Goal: Information Seeking & Learning: Compare options

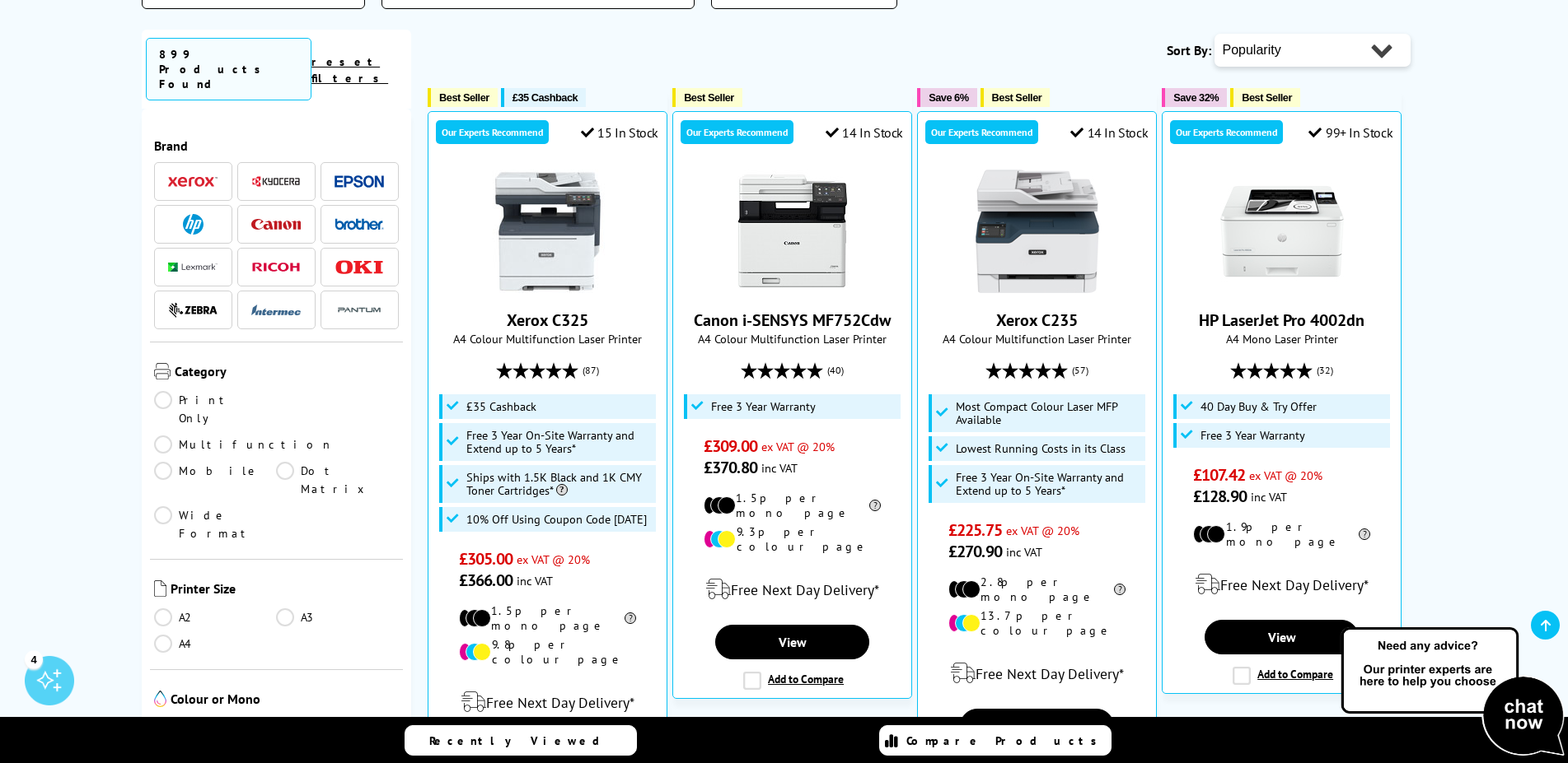
scroll to position [420, 0]
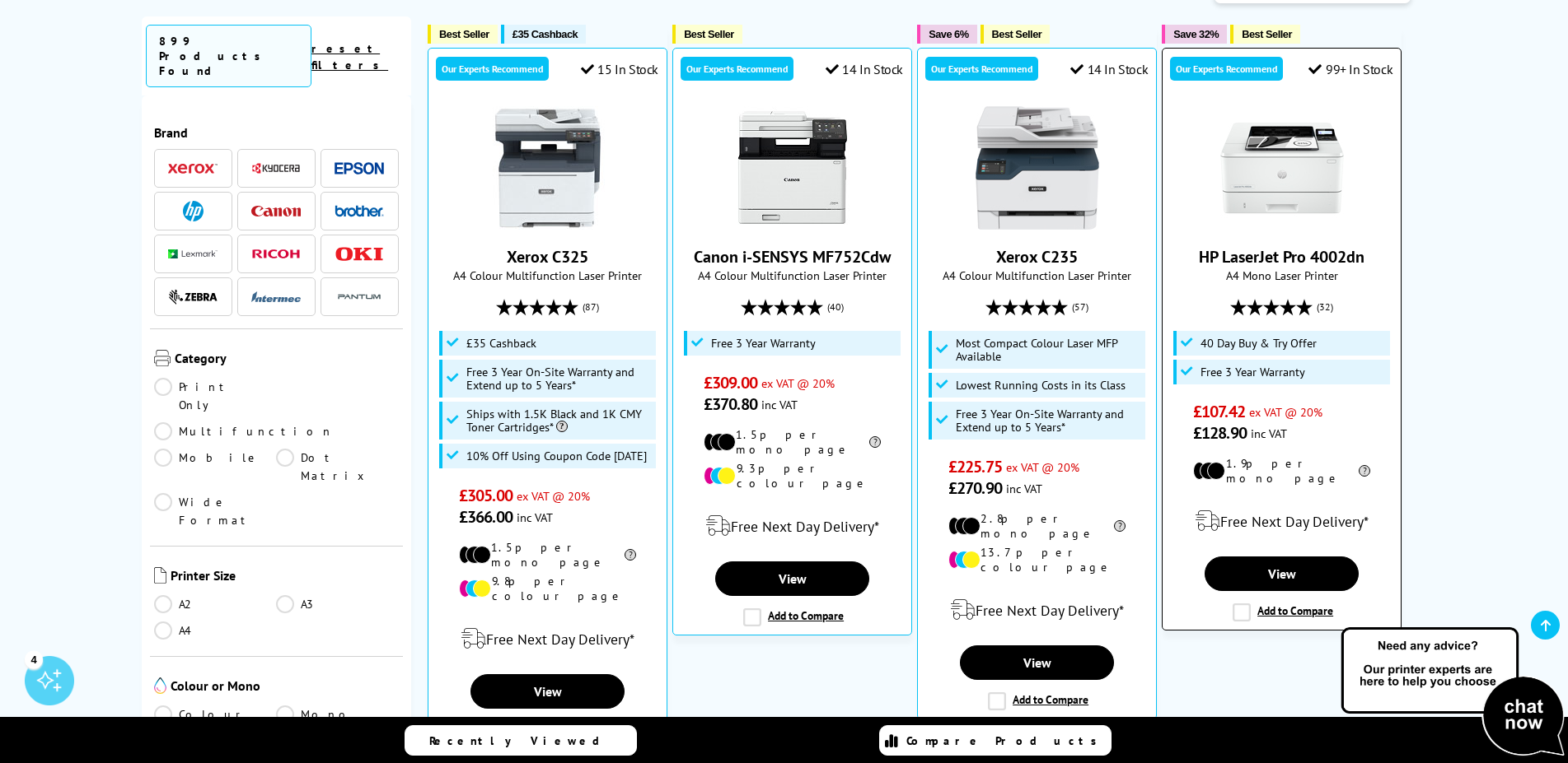
click at [1292, 171] on img at bounding box center [1282, 168] width 124 height 124
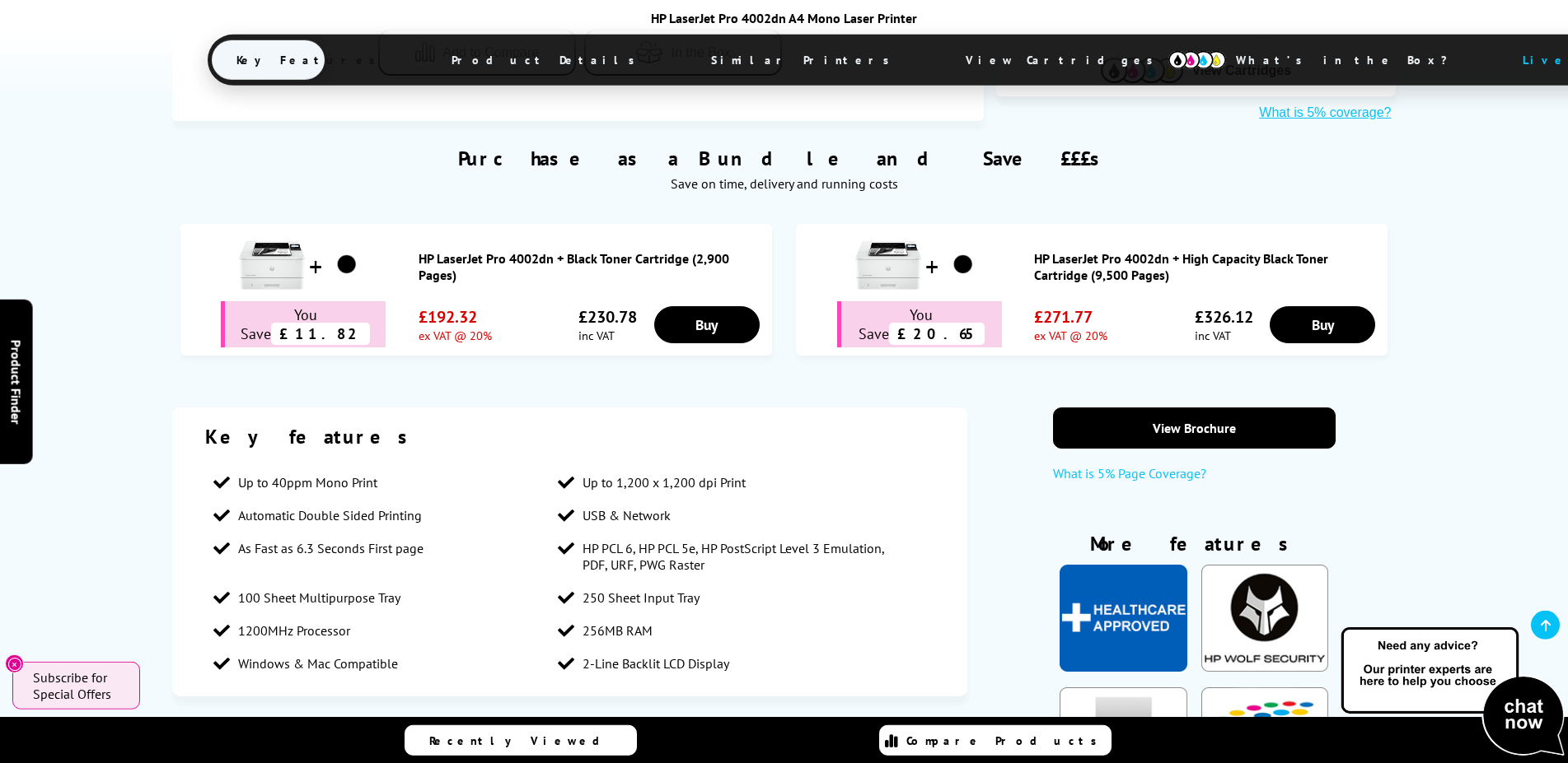
scroll to position [1257, 0]
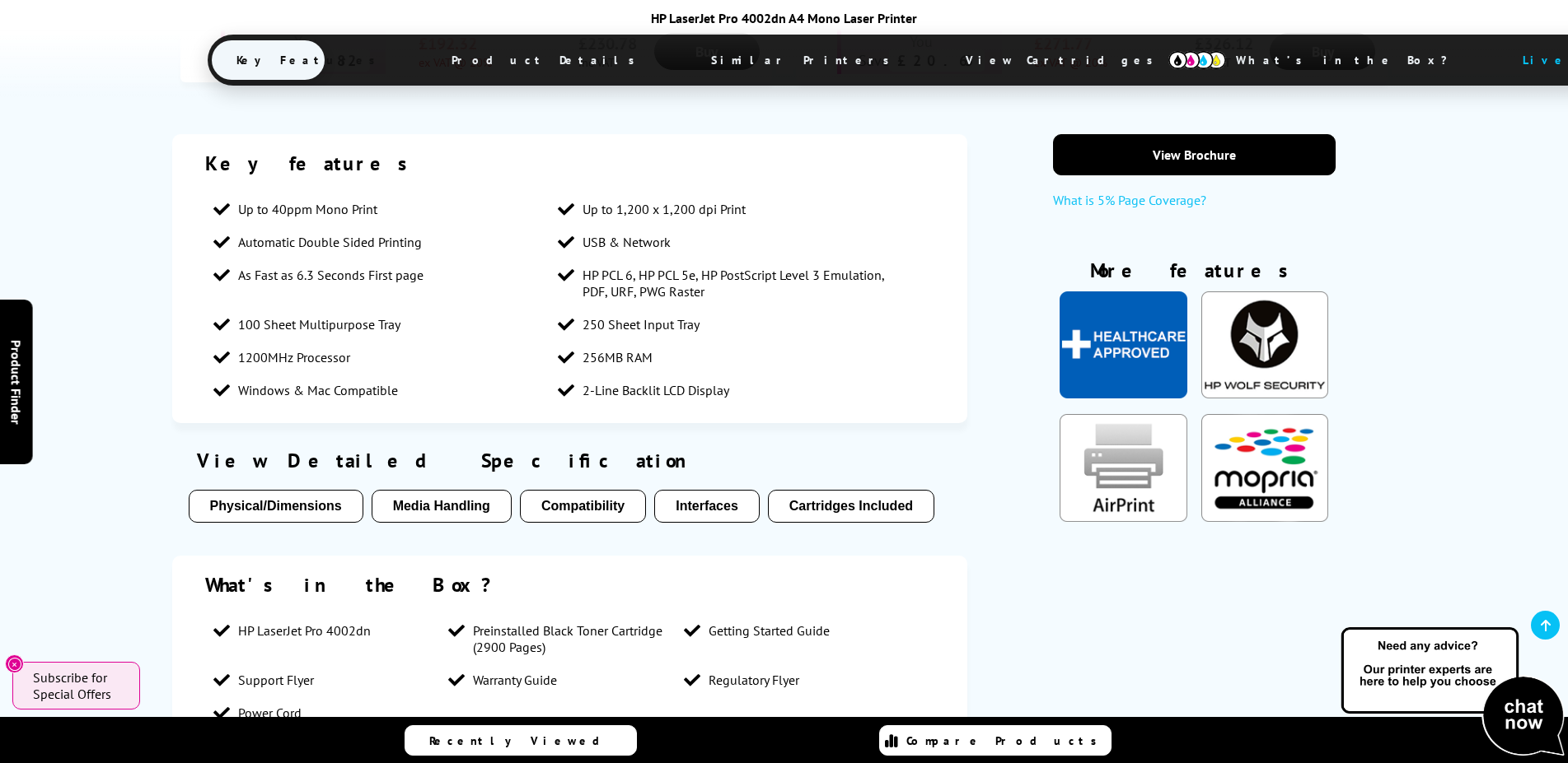
click at [768, 498] on li "Cartridges Included" at bounding box center [851, 511] width 166 height 41
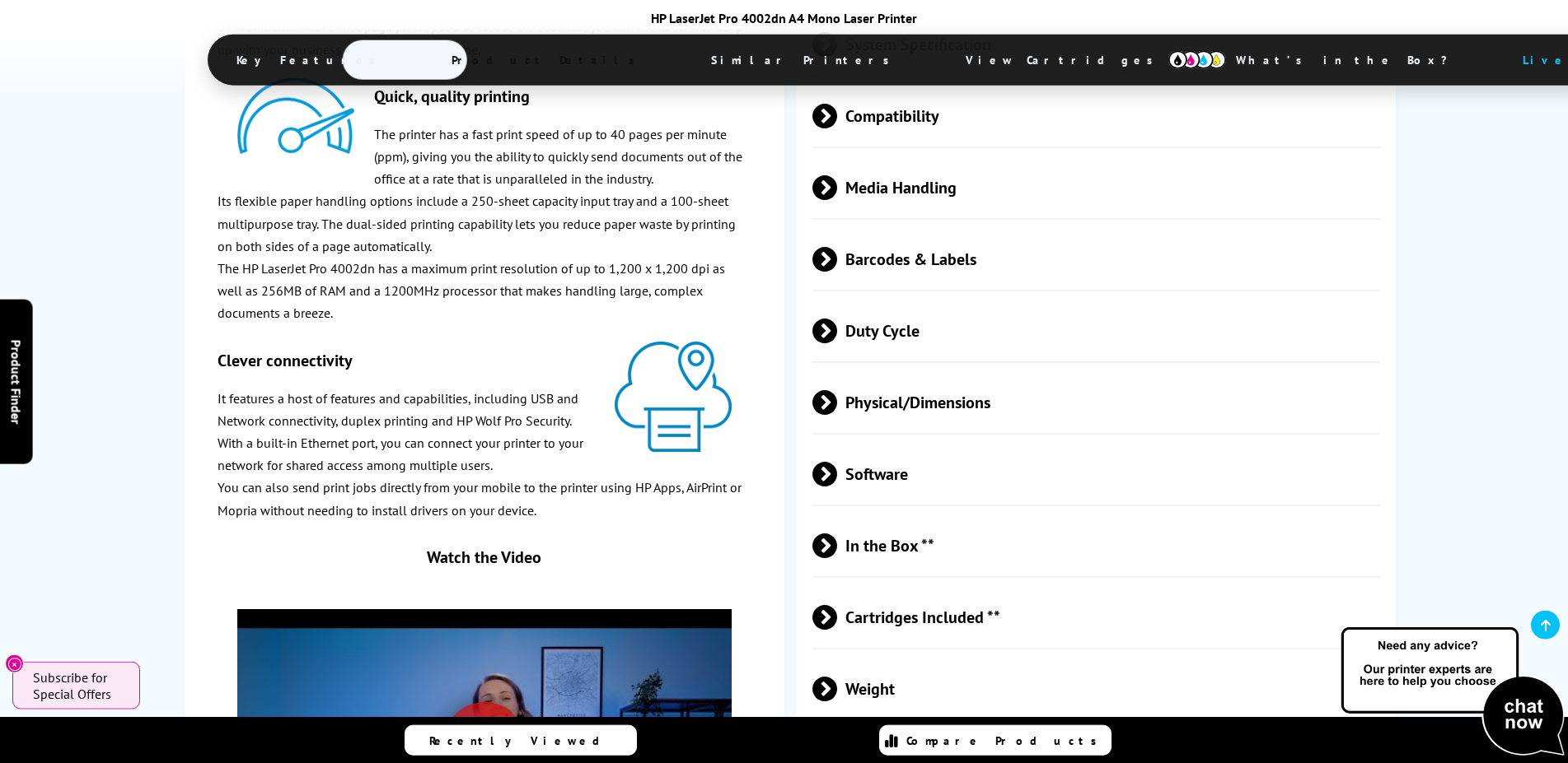
scroll to position [2853, 0]
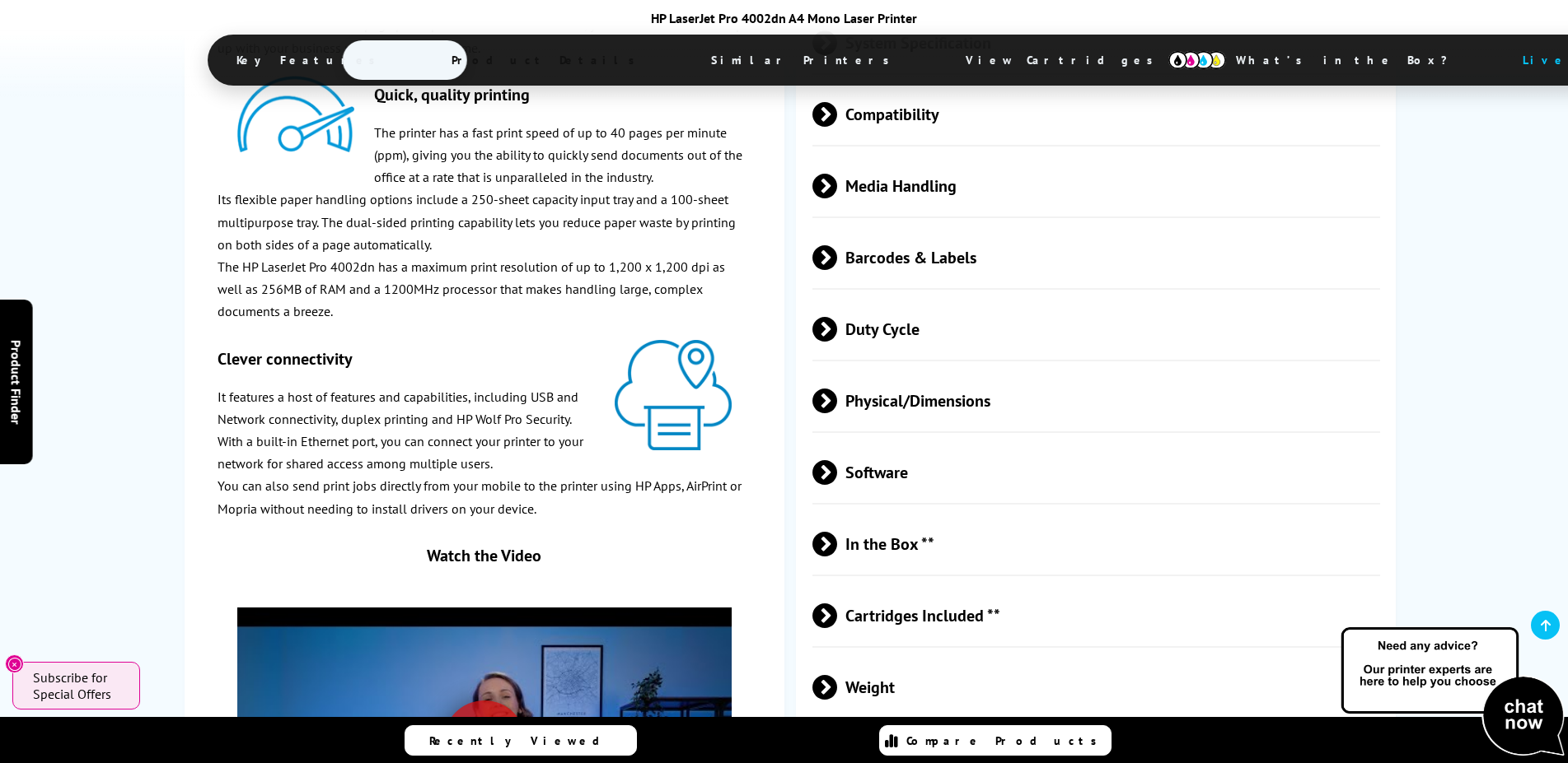
click at [841, 599] on span "Cartridges Included **" at bounding box center [1096, 615] width 569 height 62
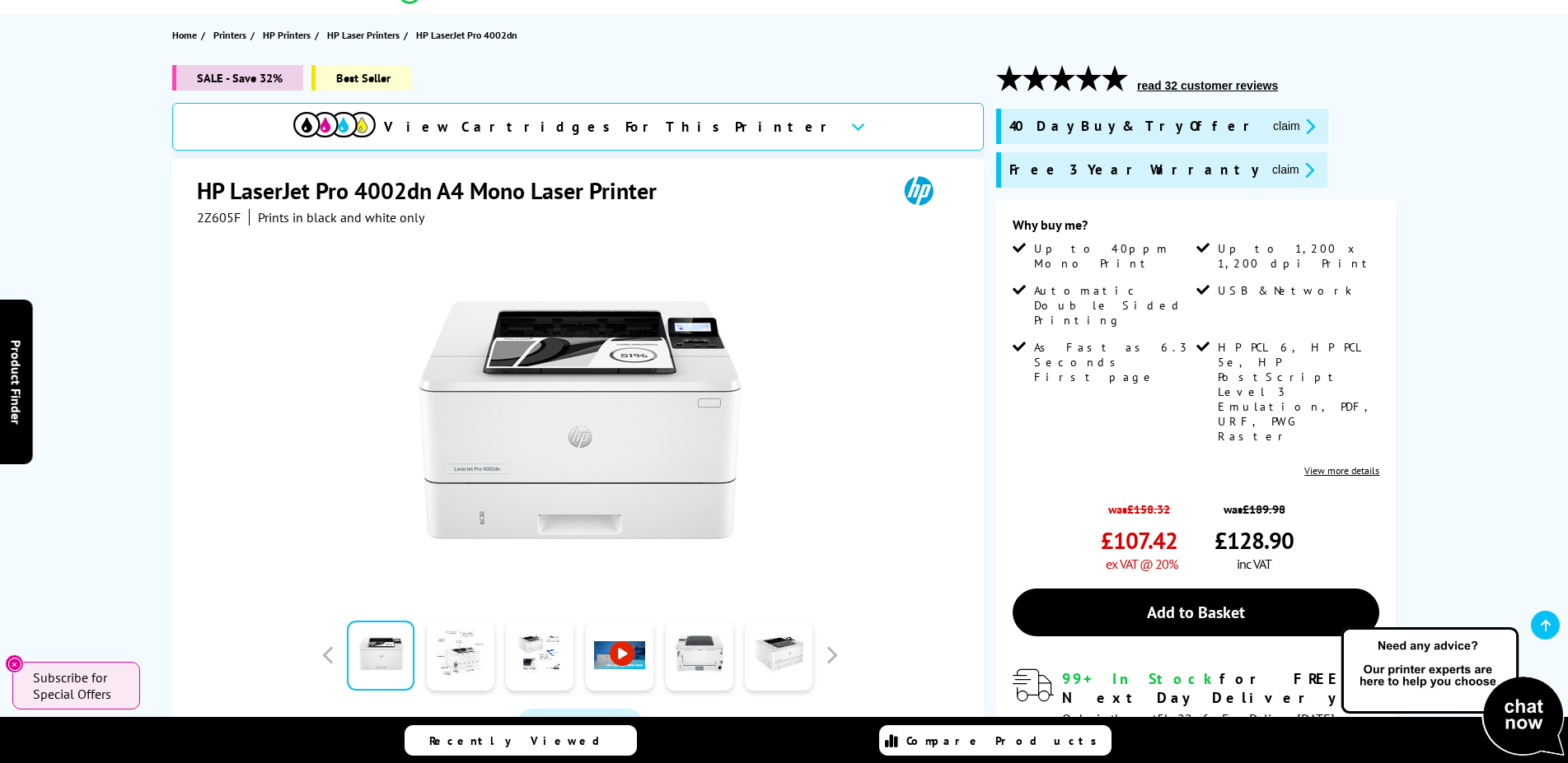
scroll to position [0, 0]
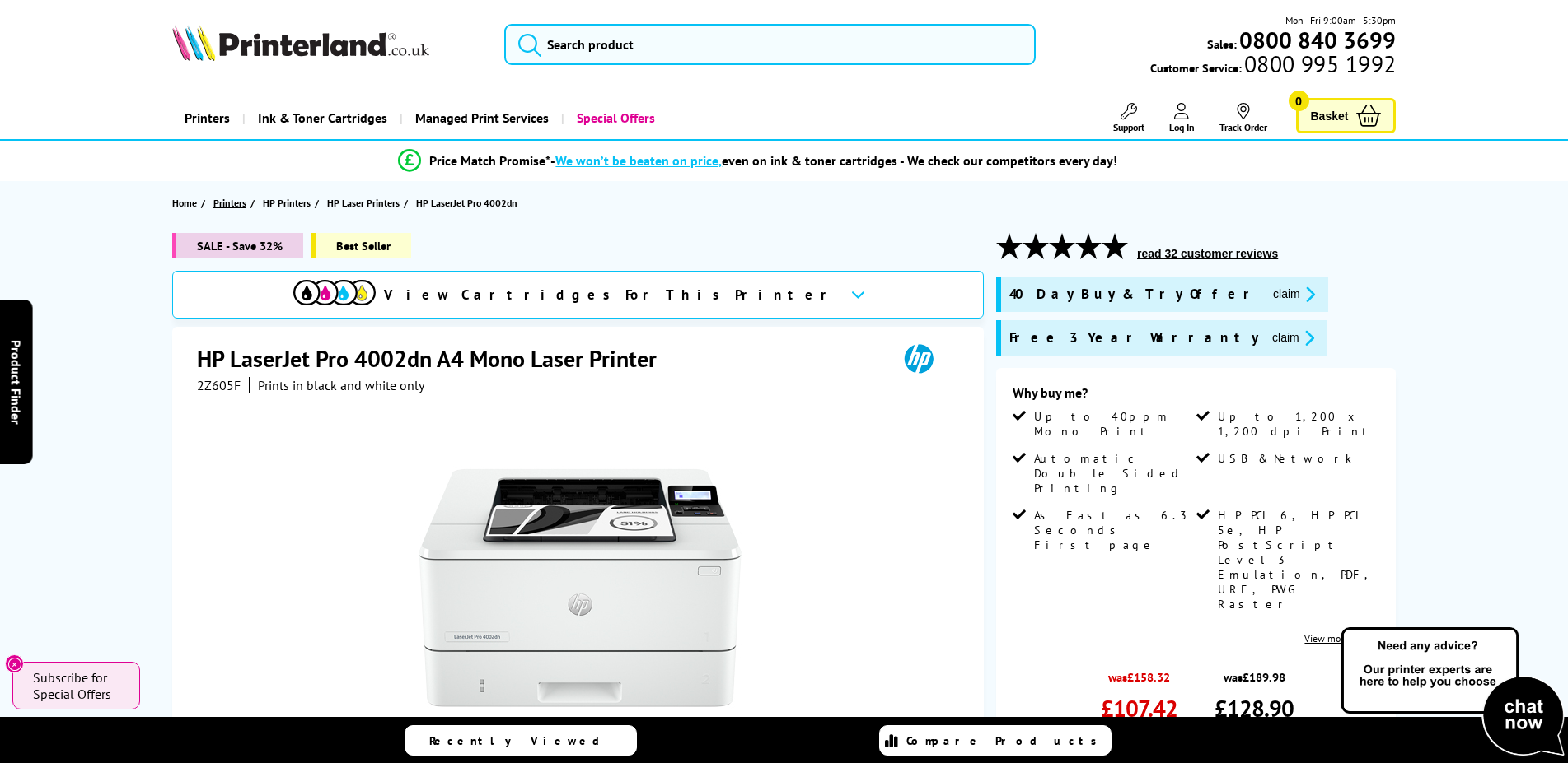
click at [237, 200] on span "Printers" at bounding box center [230, 203] width 33 height 18
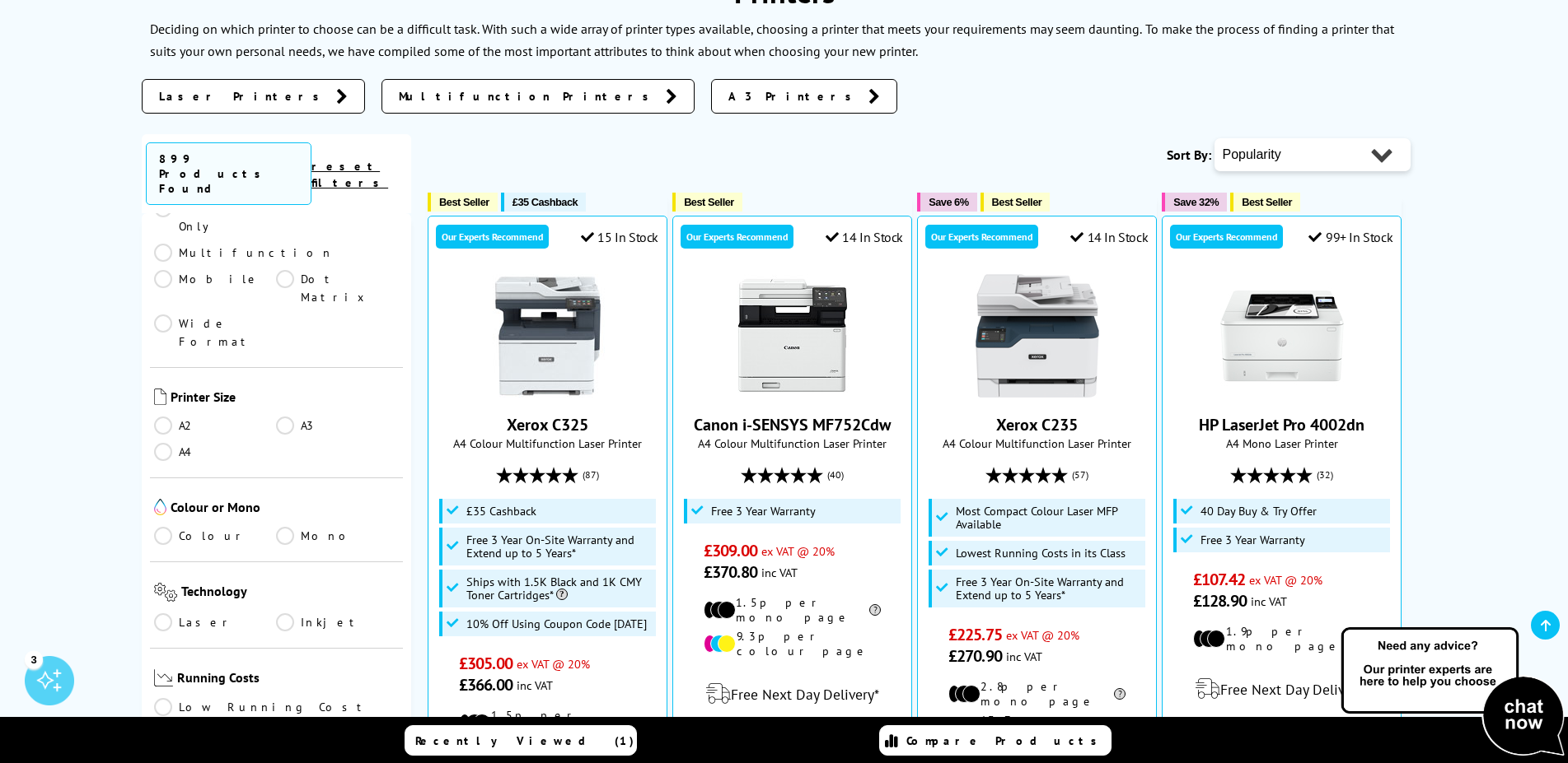
scroll to position [99, 0]
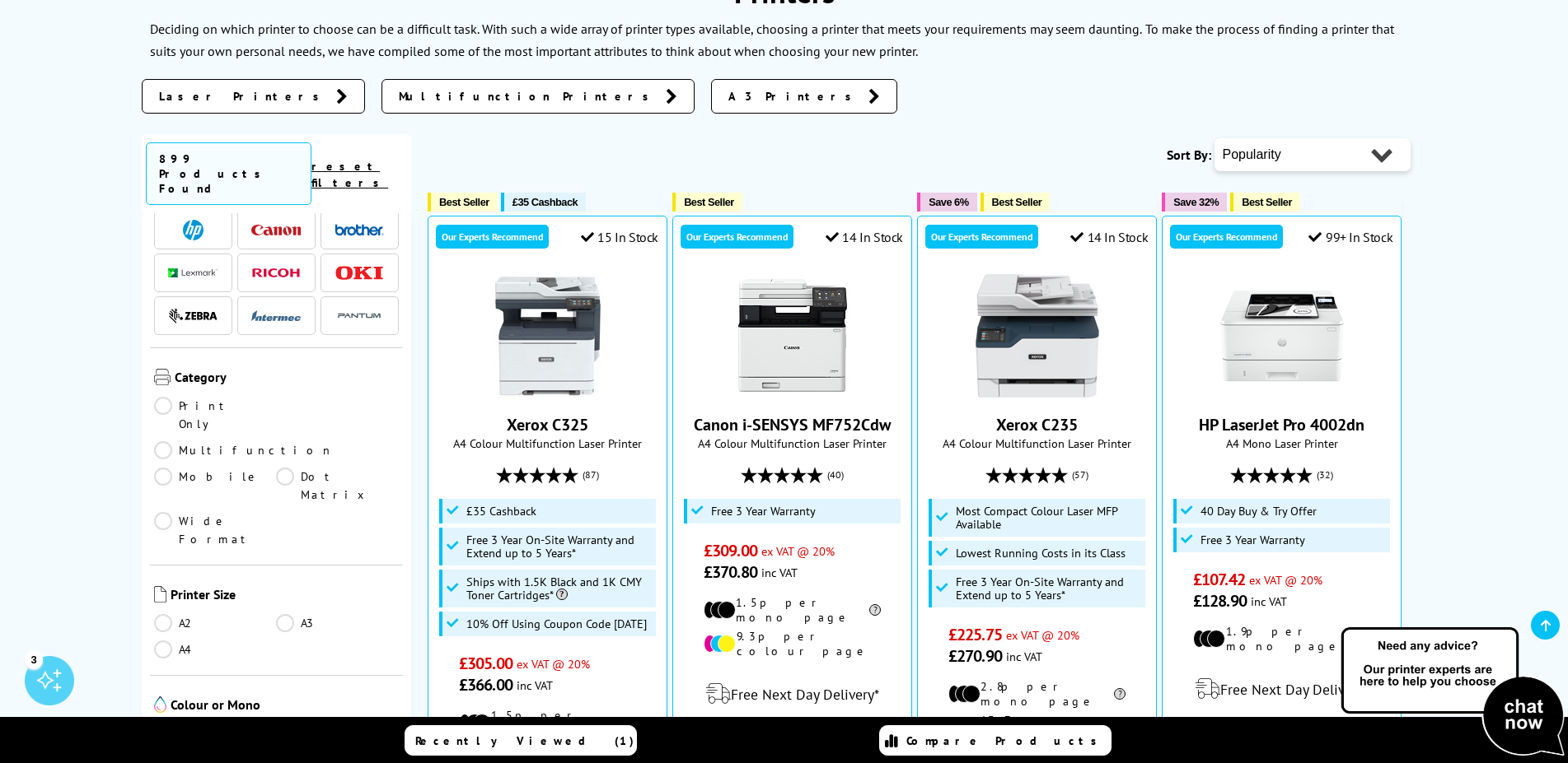
click at [165, 640] on link "A4" at bounding box center [215, 649] width 123 height 18
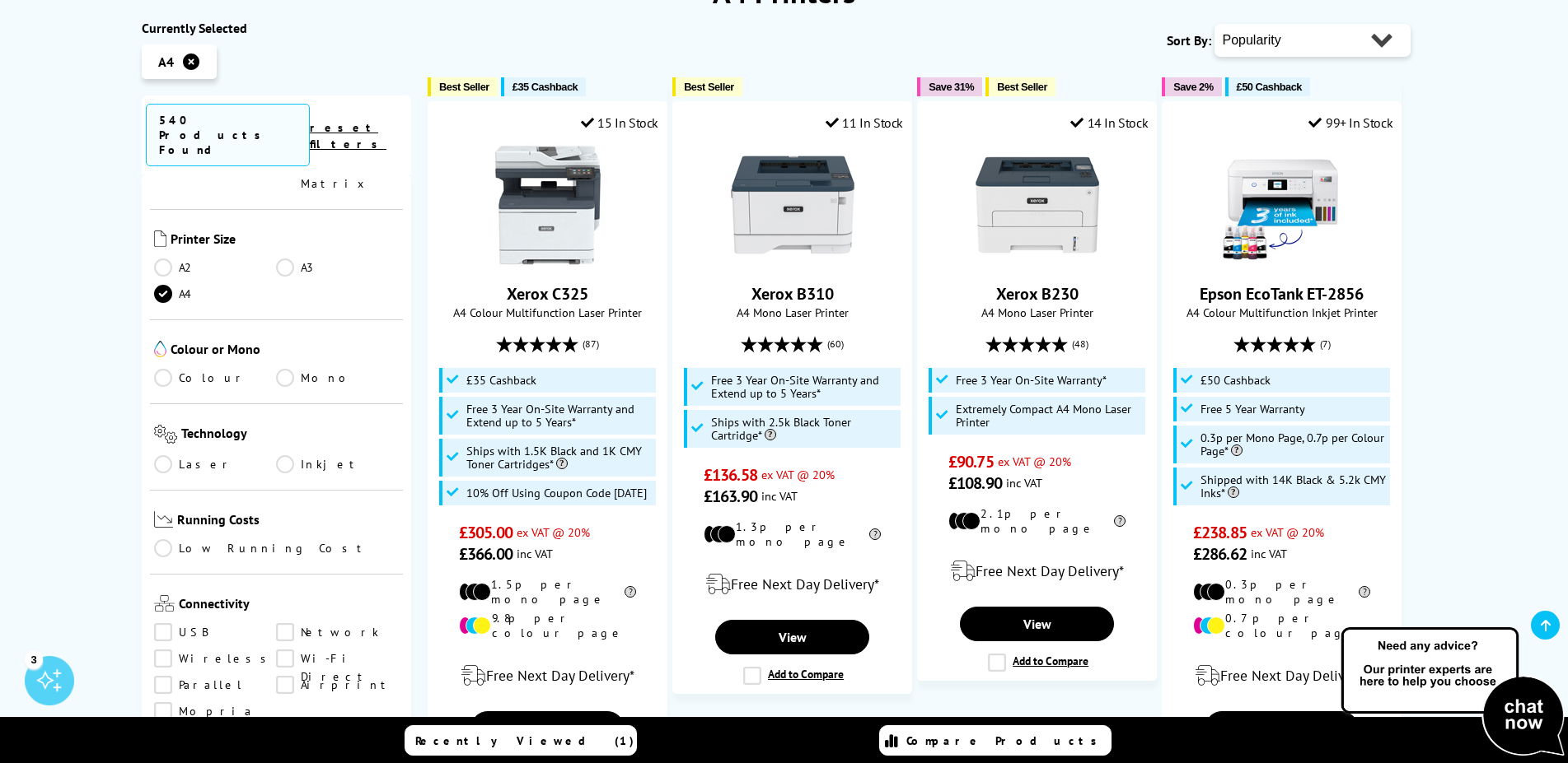
scroll to position [396, 0]
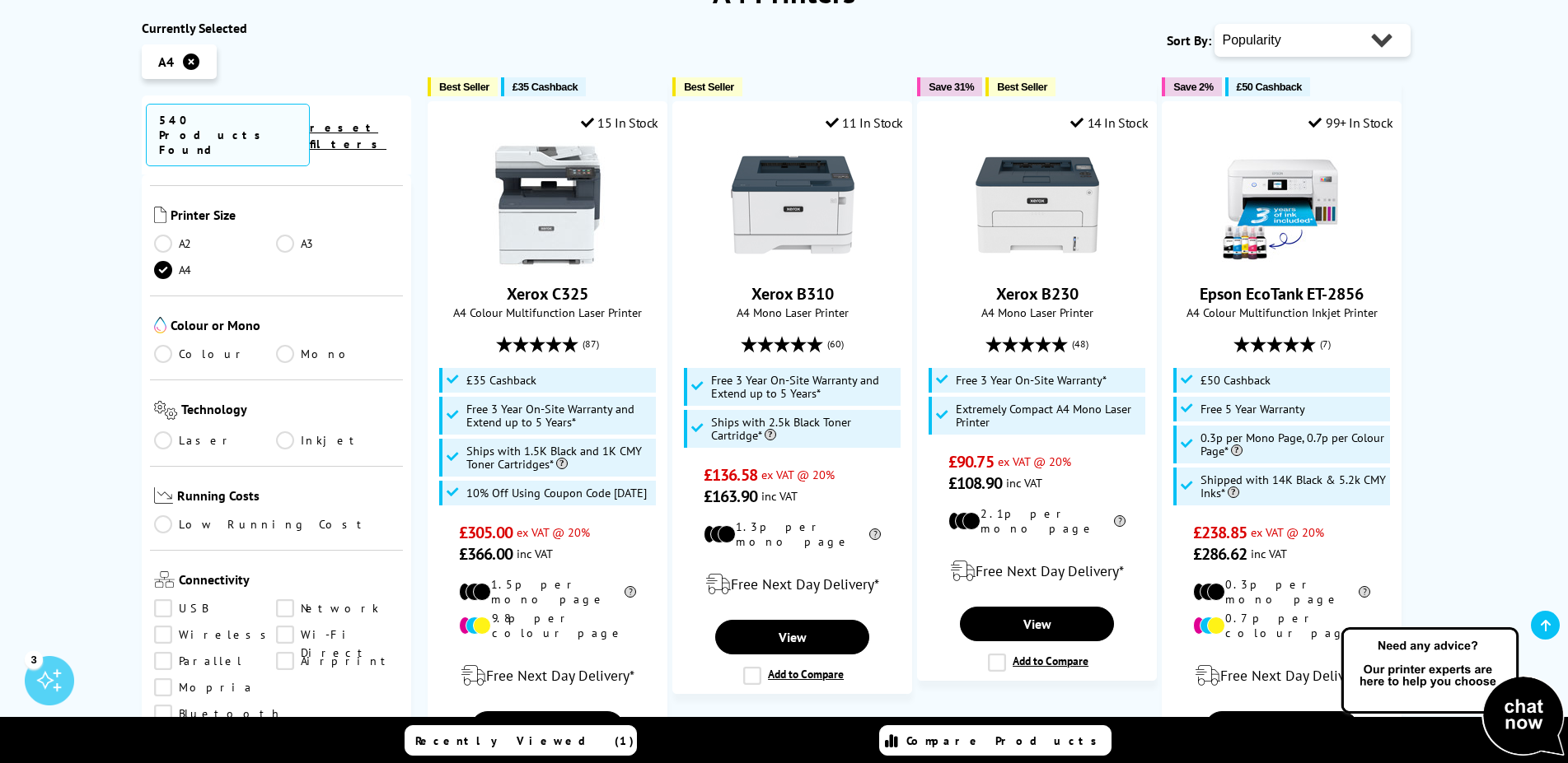
click at [285, 345] on link "Mono" at bounding box center [337, 354] width 123 height 18
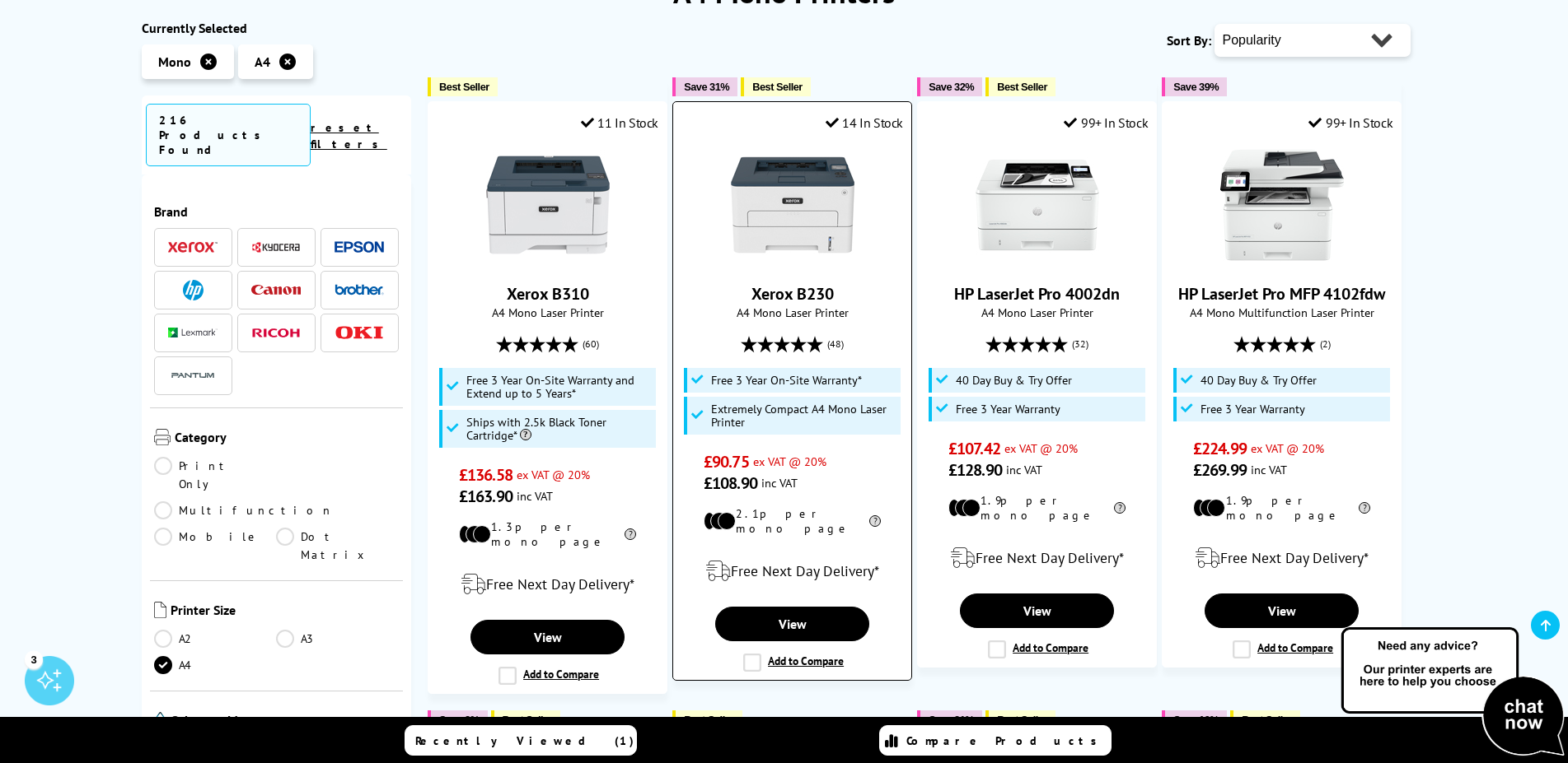
scroll to position [396, 0]
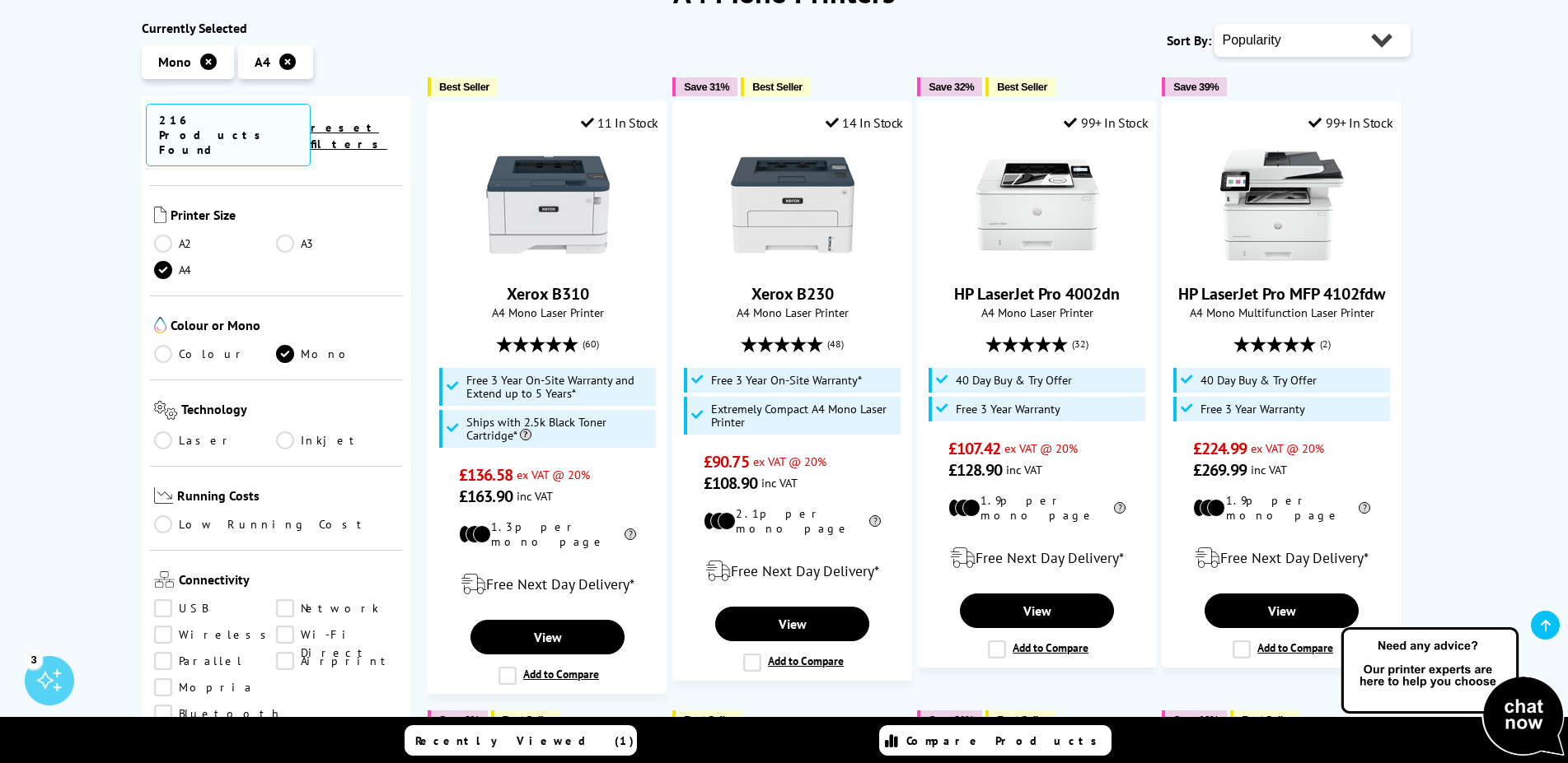
click at [166, 431] on link "Laser" at bounding box center [215, 440] width 123 height 18
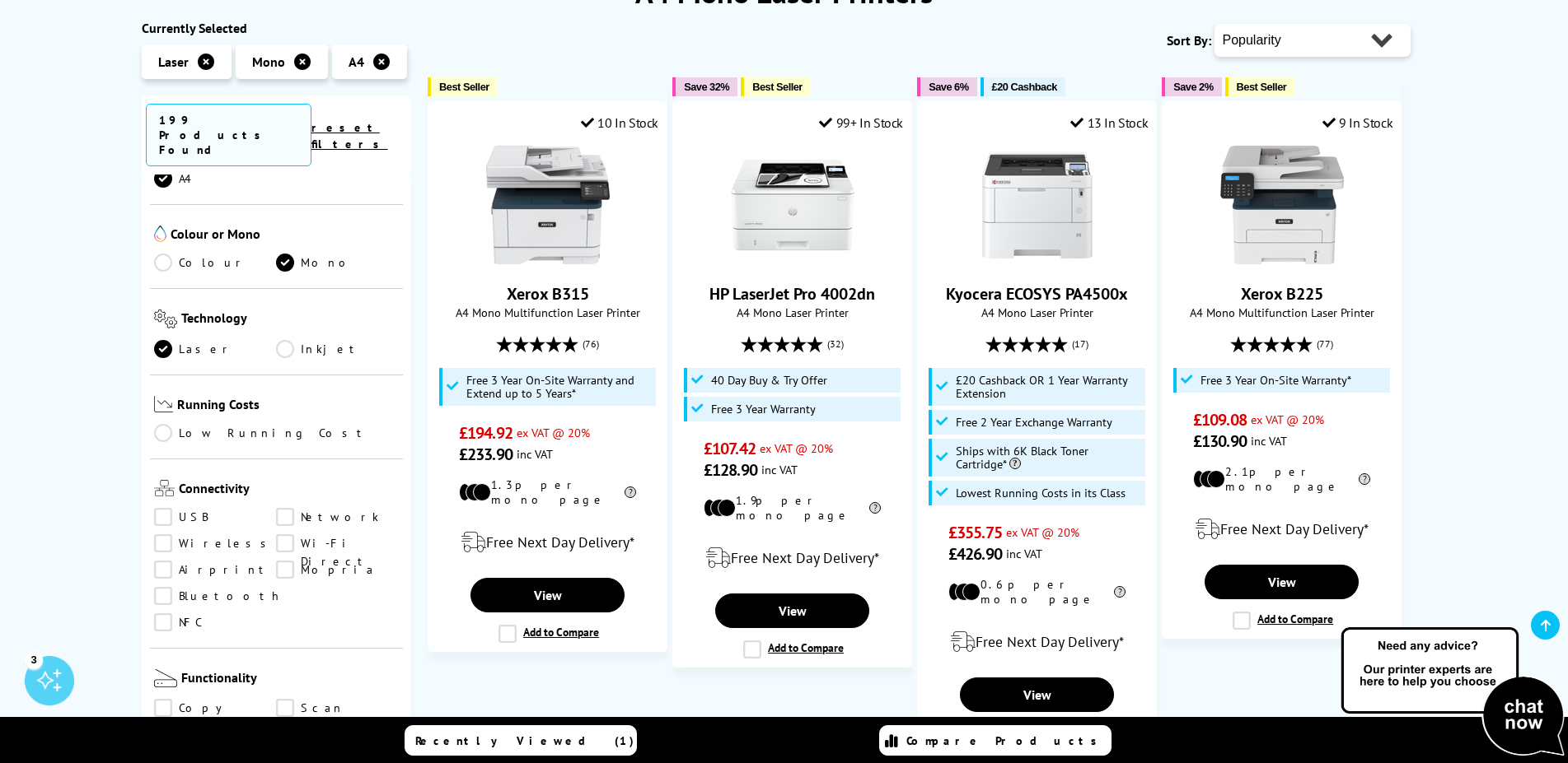
scroll to position [593, 0]
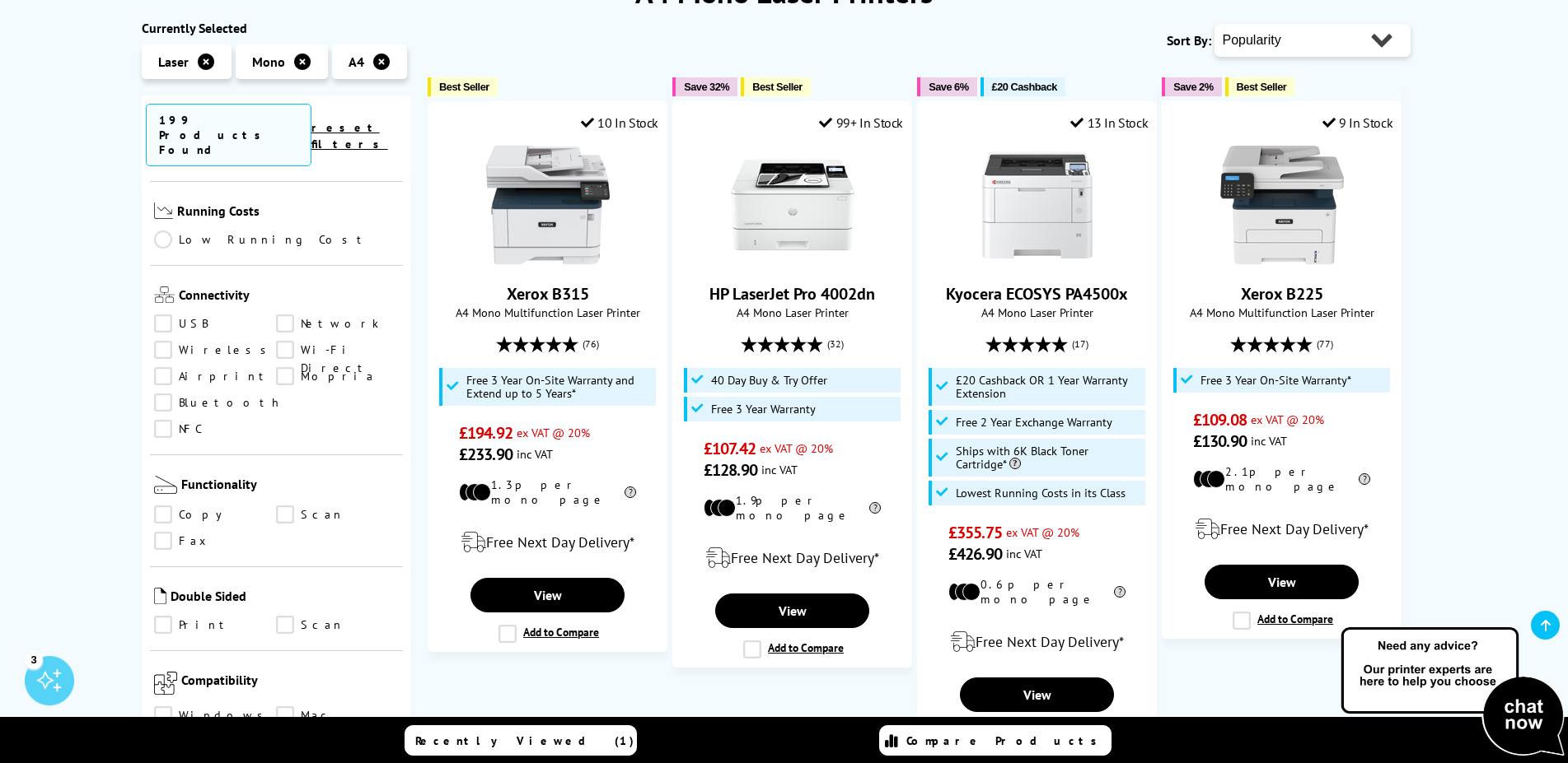
click at [286, 314] on link "Network" at bounding box center [337, 323] width 123 height 18
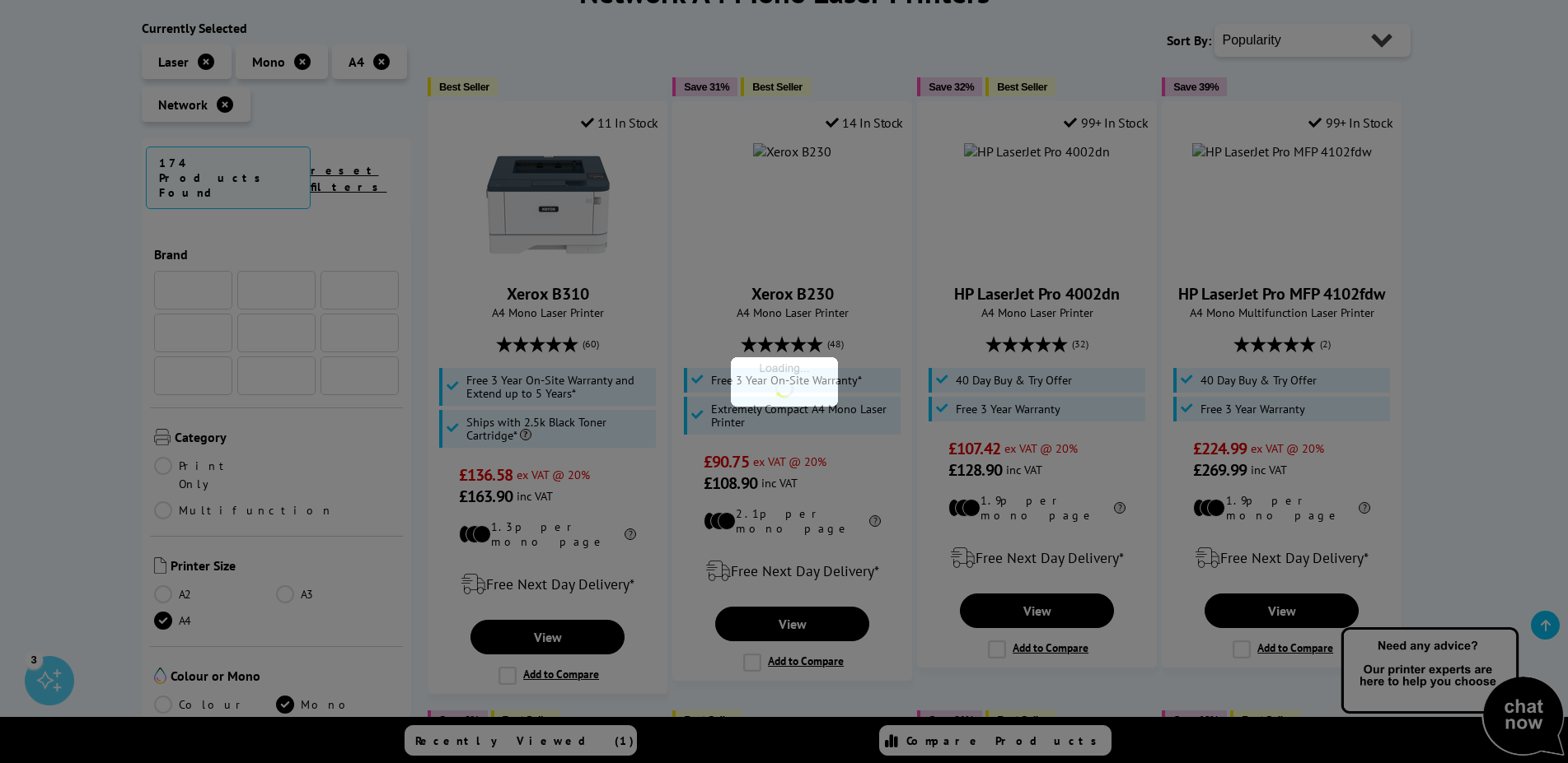
scroll to position [593, 0]
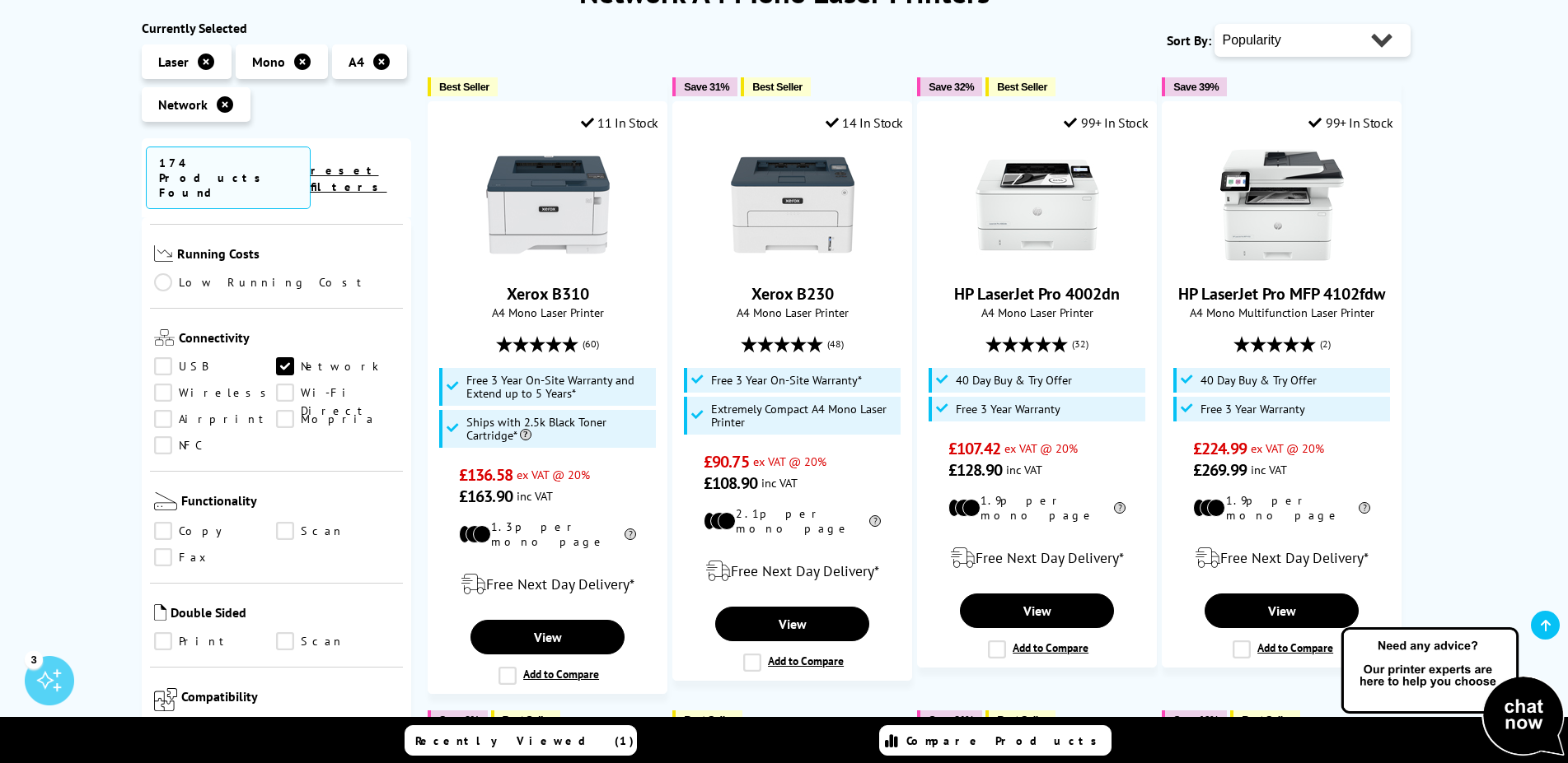
click at [168, 357] on link "USB" at bounding box center [215, 366] width 123 height 18
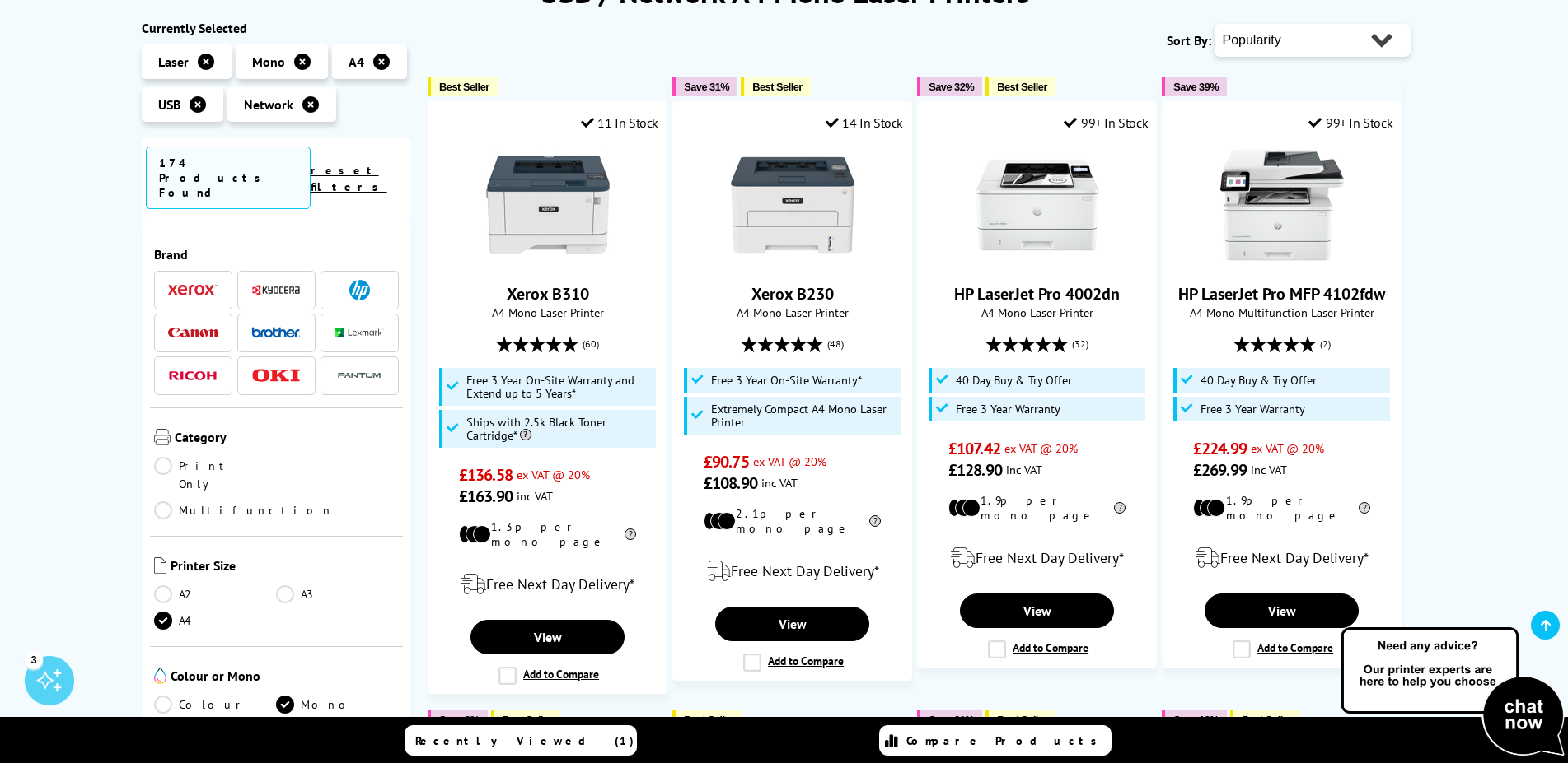
click at [355, 280] on img at bounding box center [360, 290] width 21 height 21
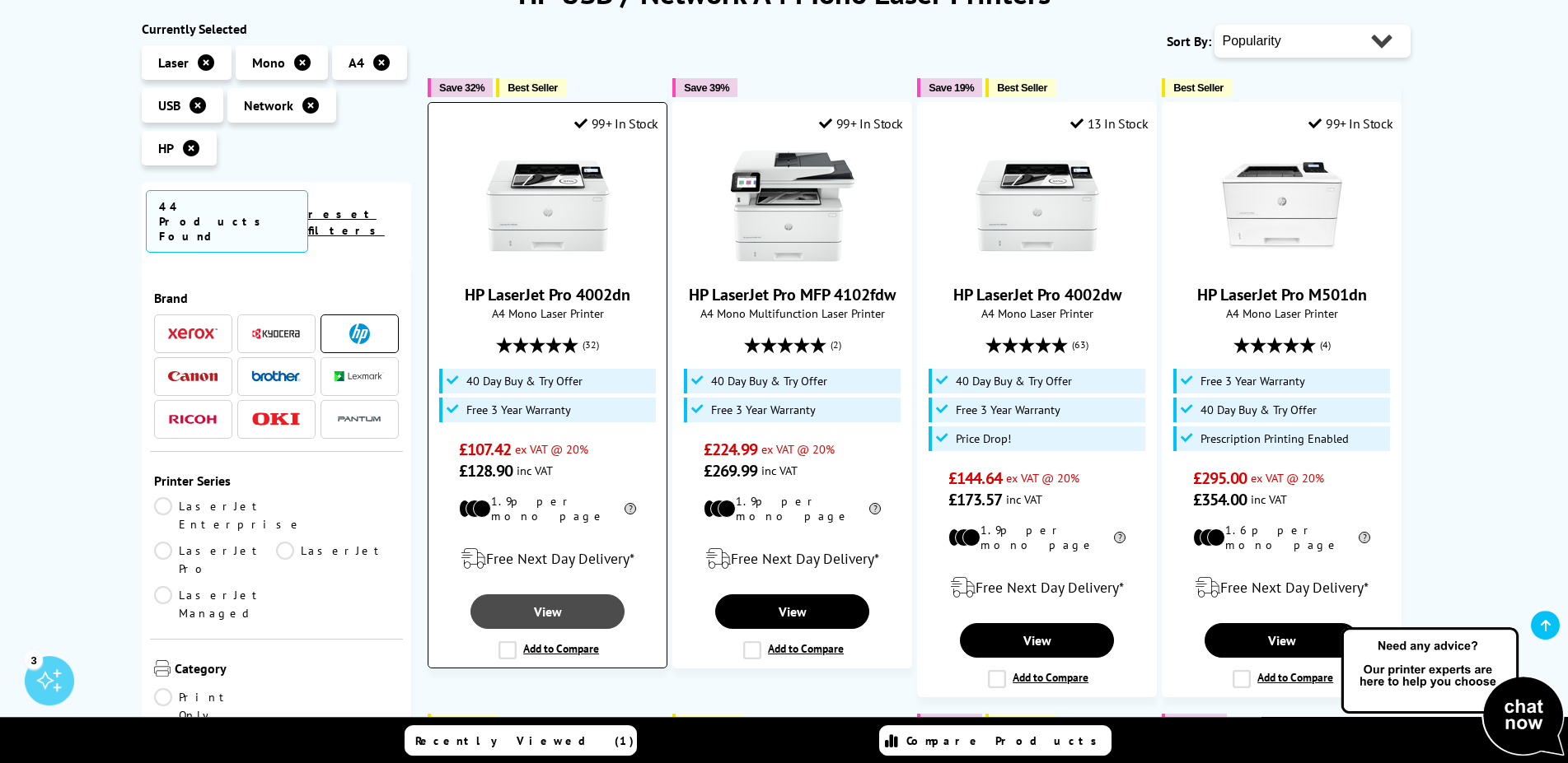
scroll to position [336, 0]
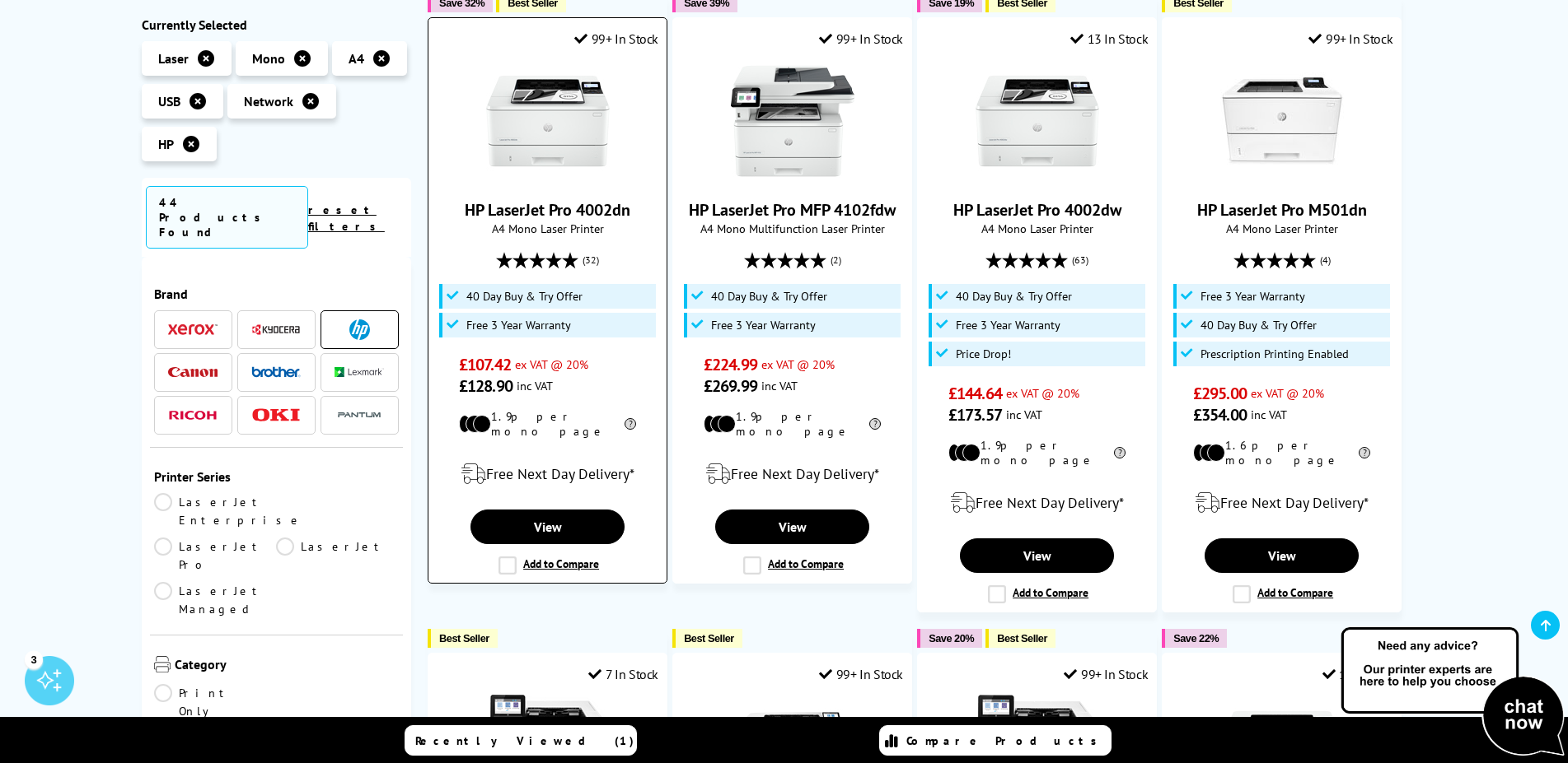
click at [510, 557] on label "Add to Compare" at bounding box center [548, 566] width 100 height 18
click at [0, 0] on input "Add to Compare" at bounding box center [0, 0] width 0 height 0
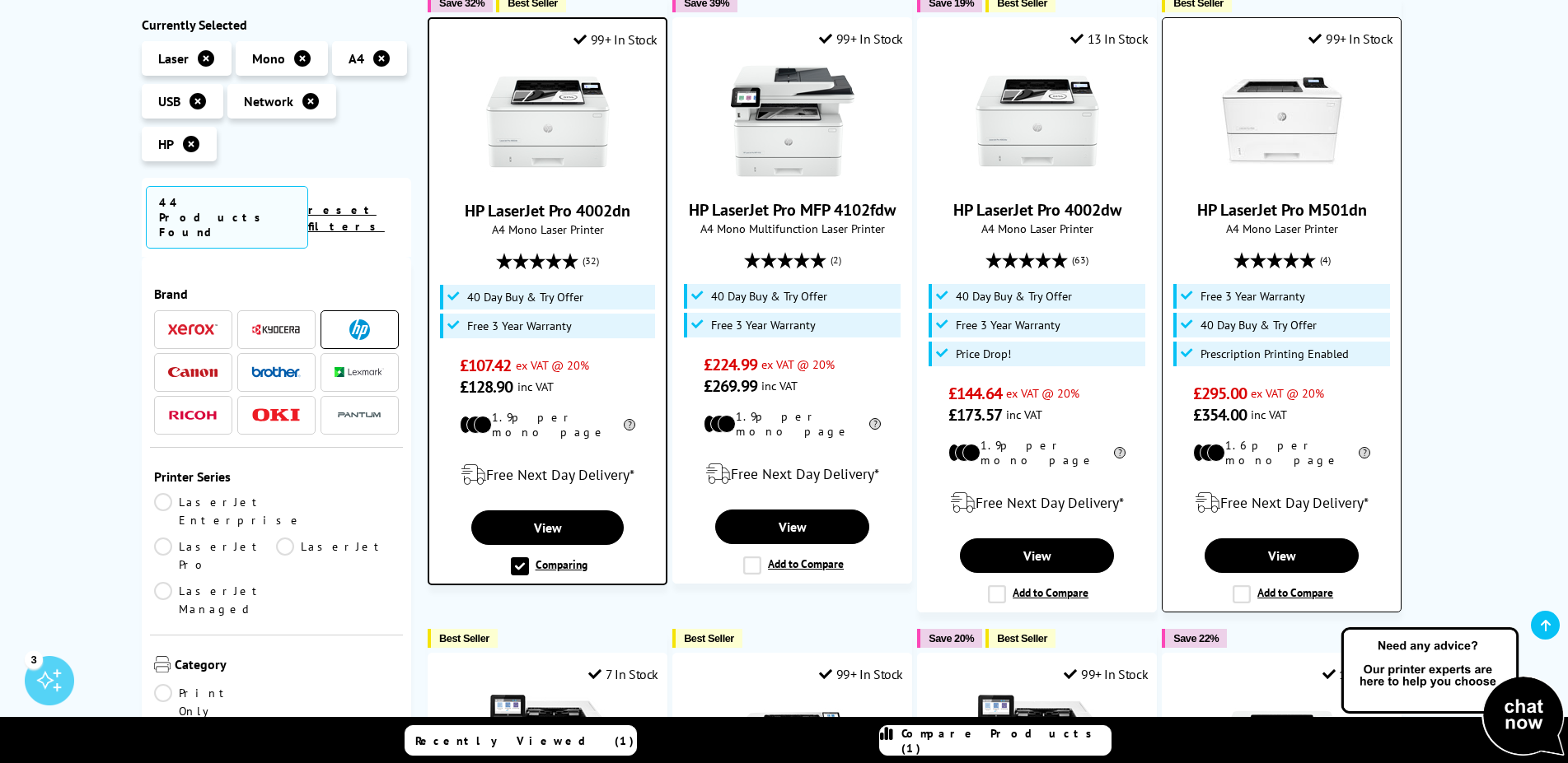
click at [1247, 588] on label "Add to Compare" at bounding box center [1283, 594] width 100 height 18
click at [0, 0] on input "Add to Compare" at bounding box center [0, 0] width 0 height 0
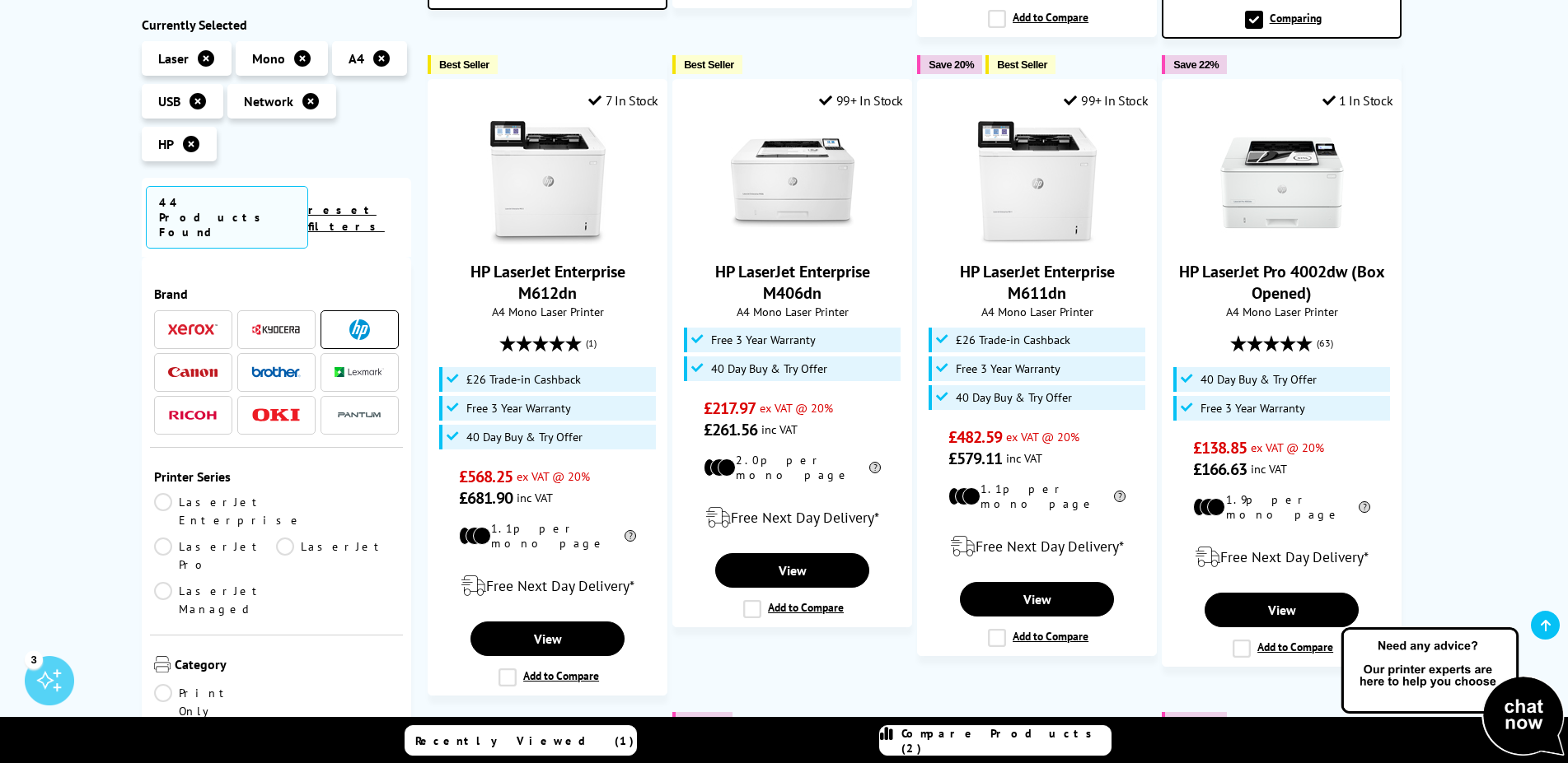
scroll to position [924, 0]
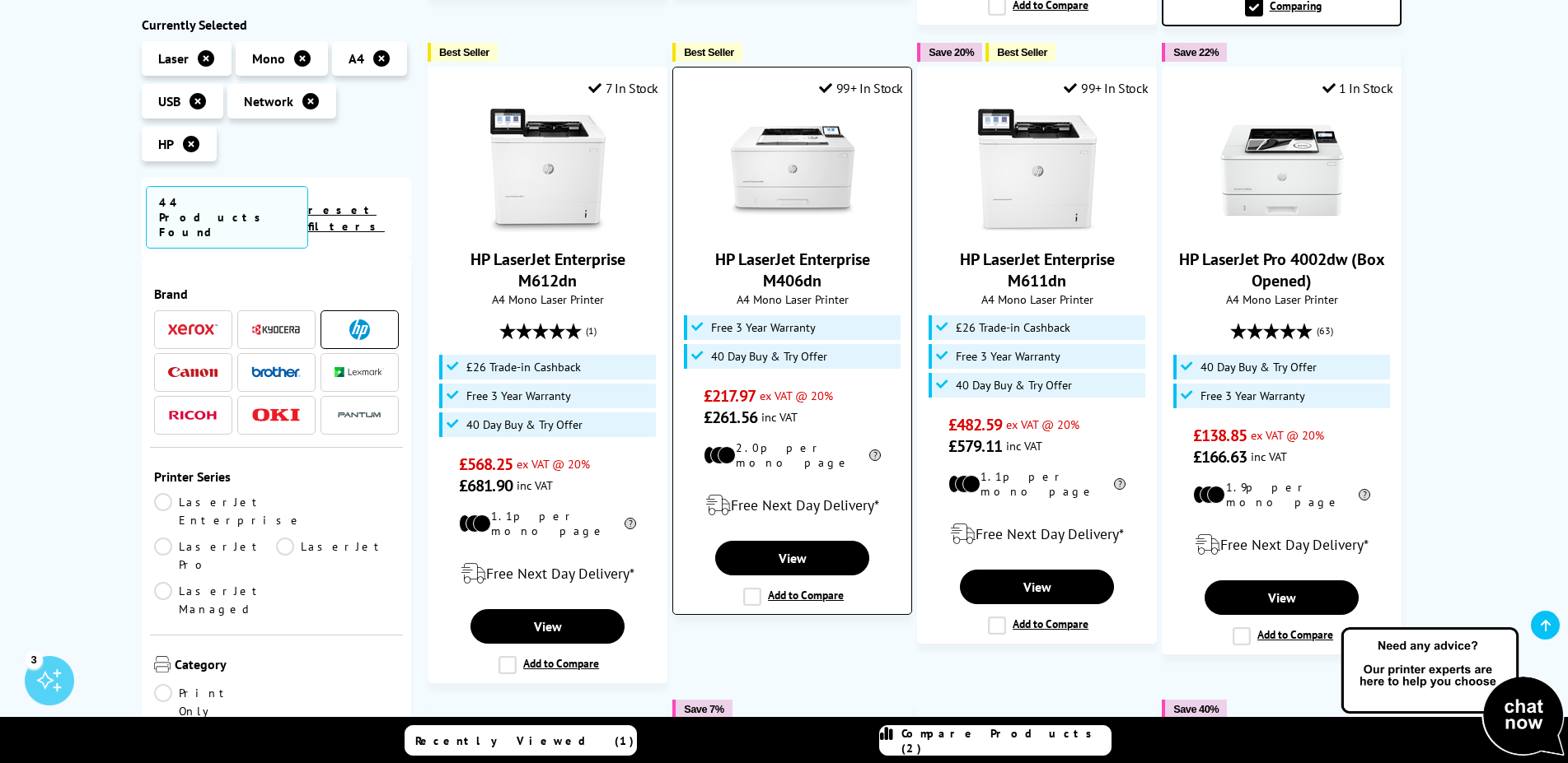
click at [755, 588] on label "Add to Compare" at bounding box center [793, 597] width 100 height 18
click at [0, 0] on input "Add to Compare" at bounding box center [0, 0] width 0 height 0
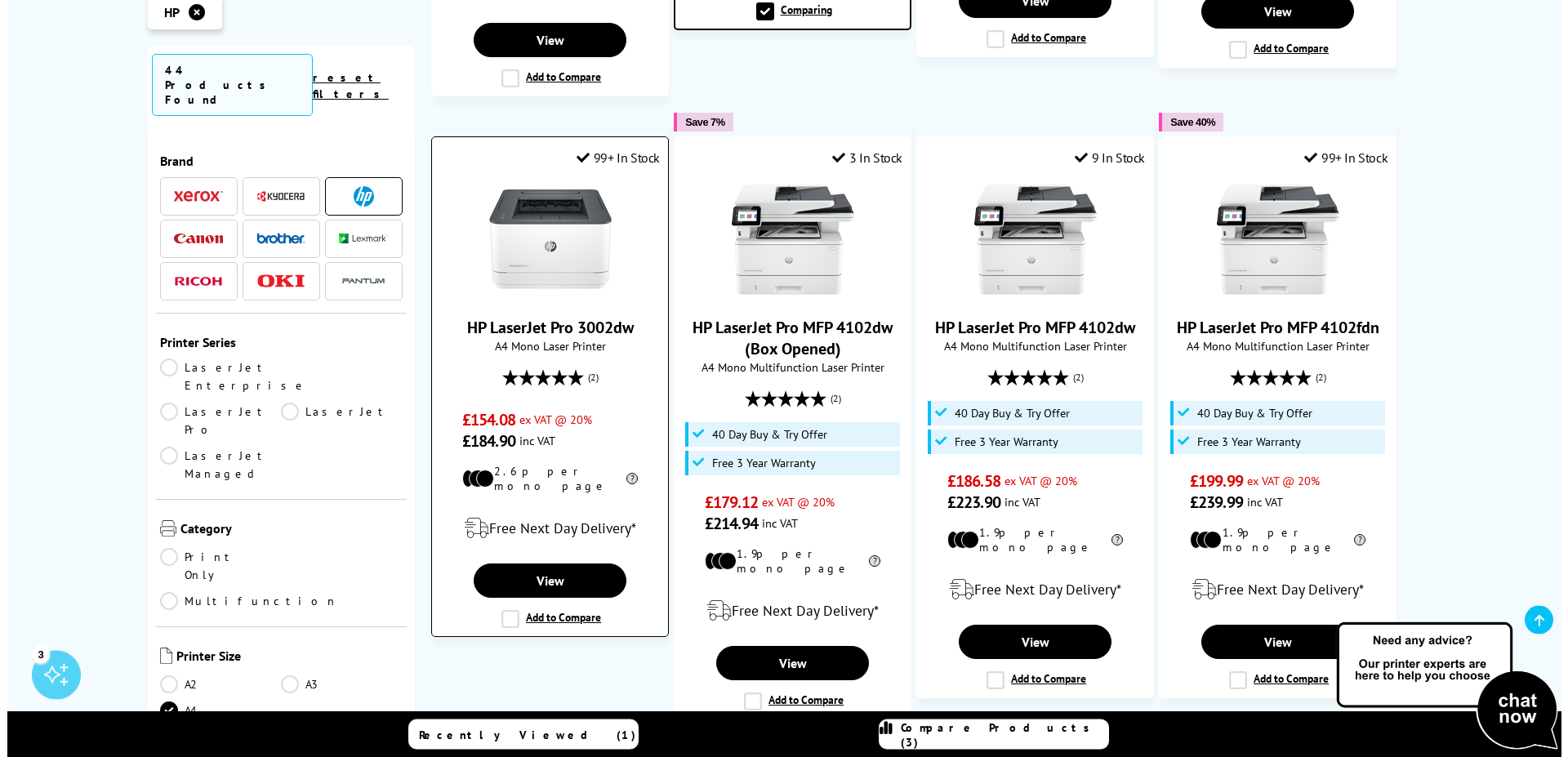
scroll to position [1500, 0]
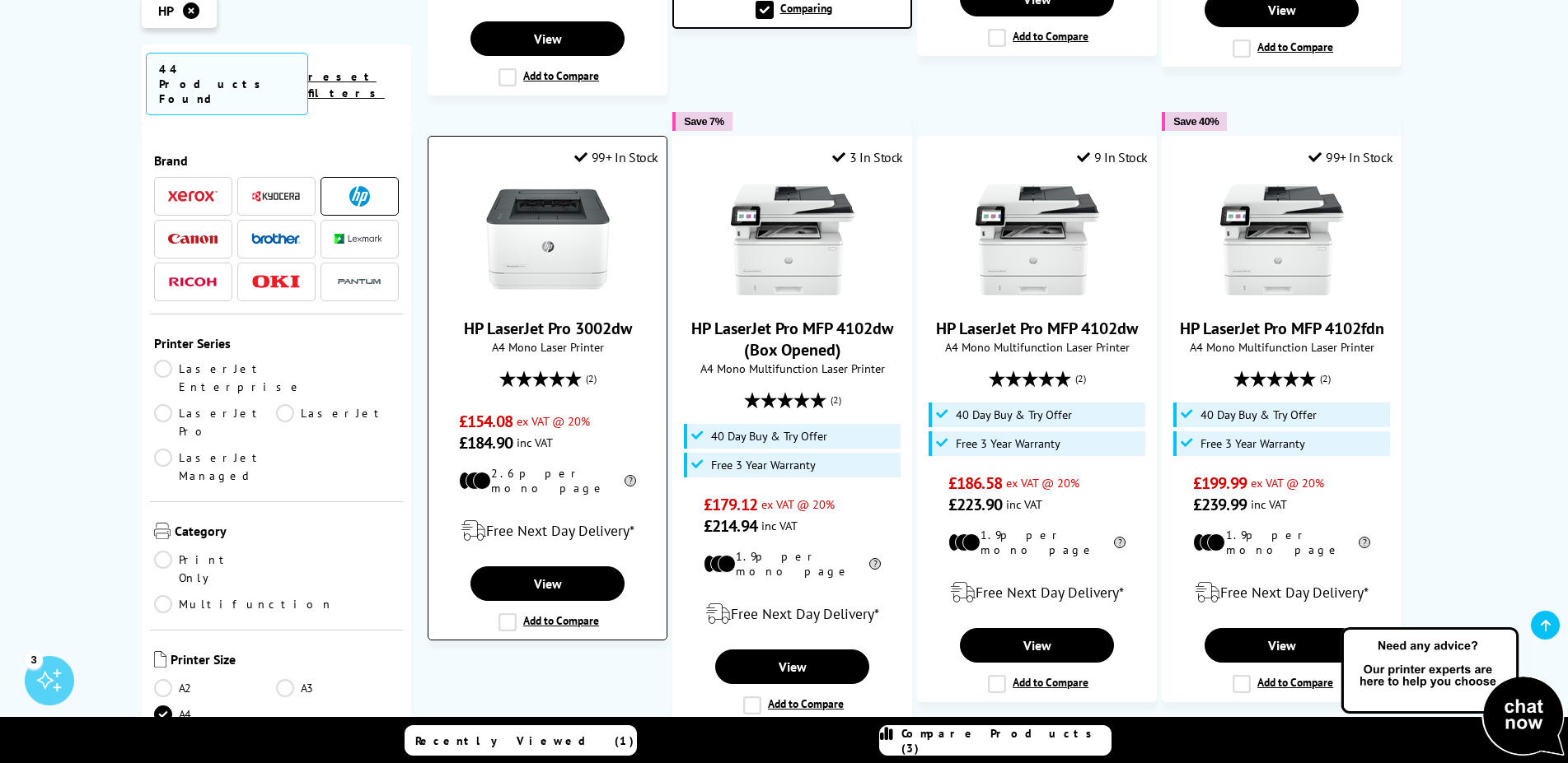
click at [515, 614] on label "Add to Compare" at bounding box center [548, 623] width 100 height 18
click at [0, 0] on input "Add to Compare" at bounding box center [0, 0] width 0 height 0
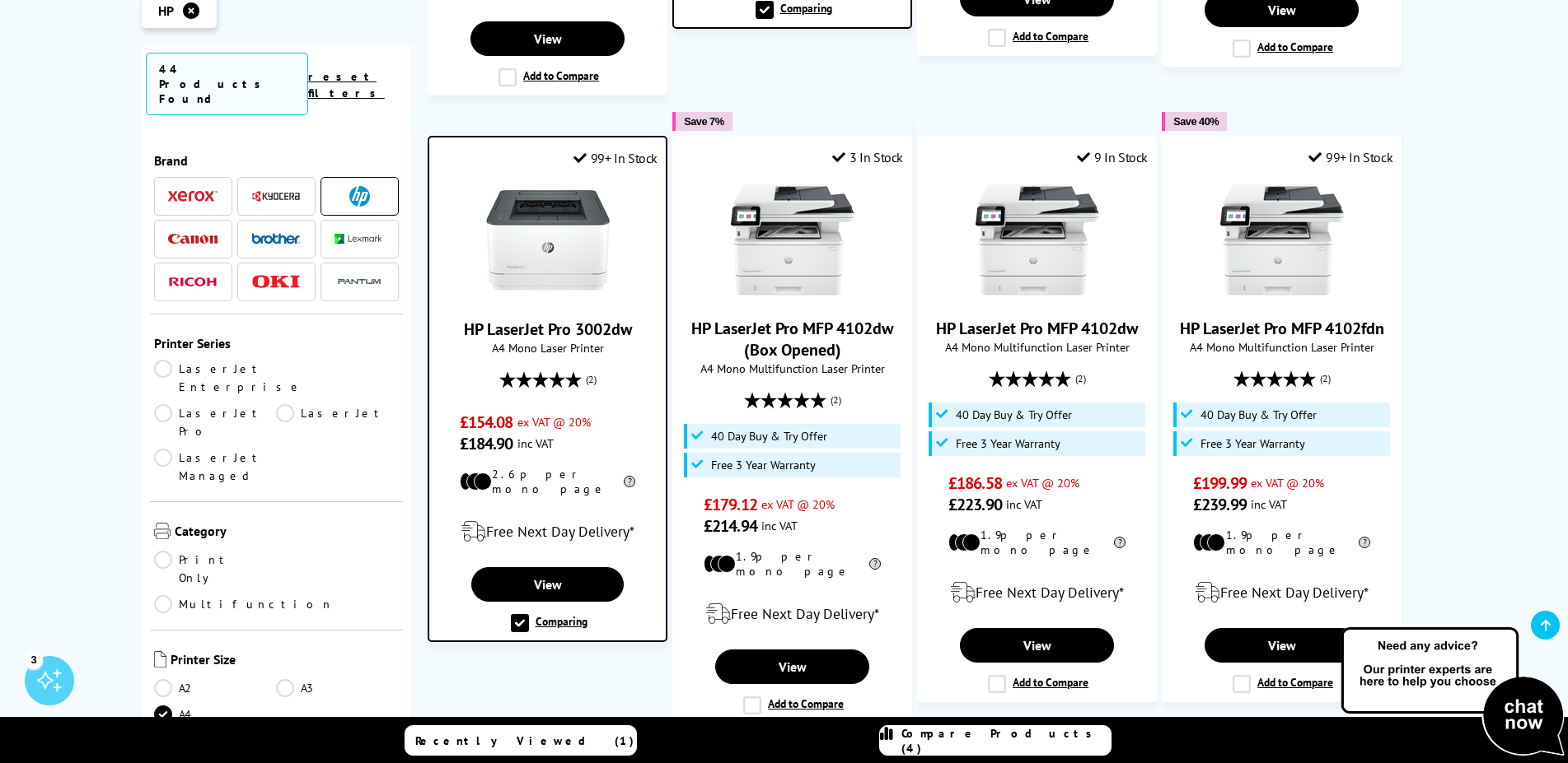
click at [1014, 749] on link "Compare Products (4)" at bounding box center [995, 740] width 232 height 30
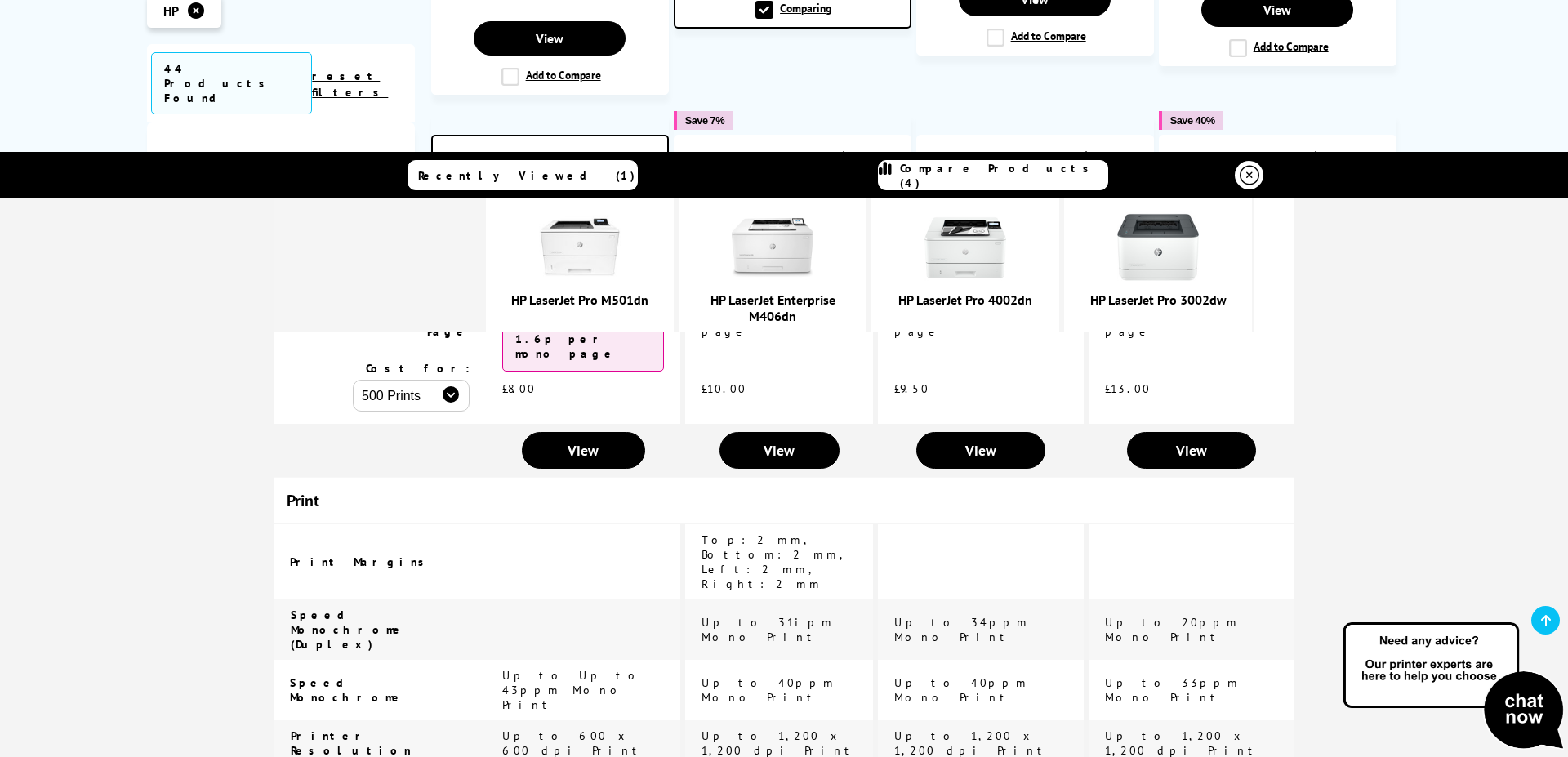
scroll to position [0, 0]
